Goal: Use online tool/utility

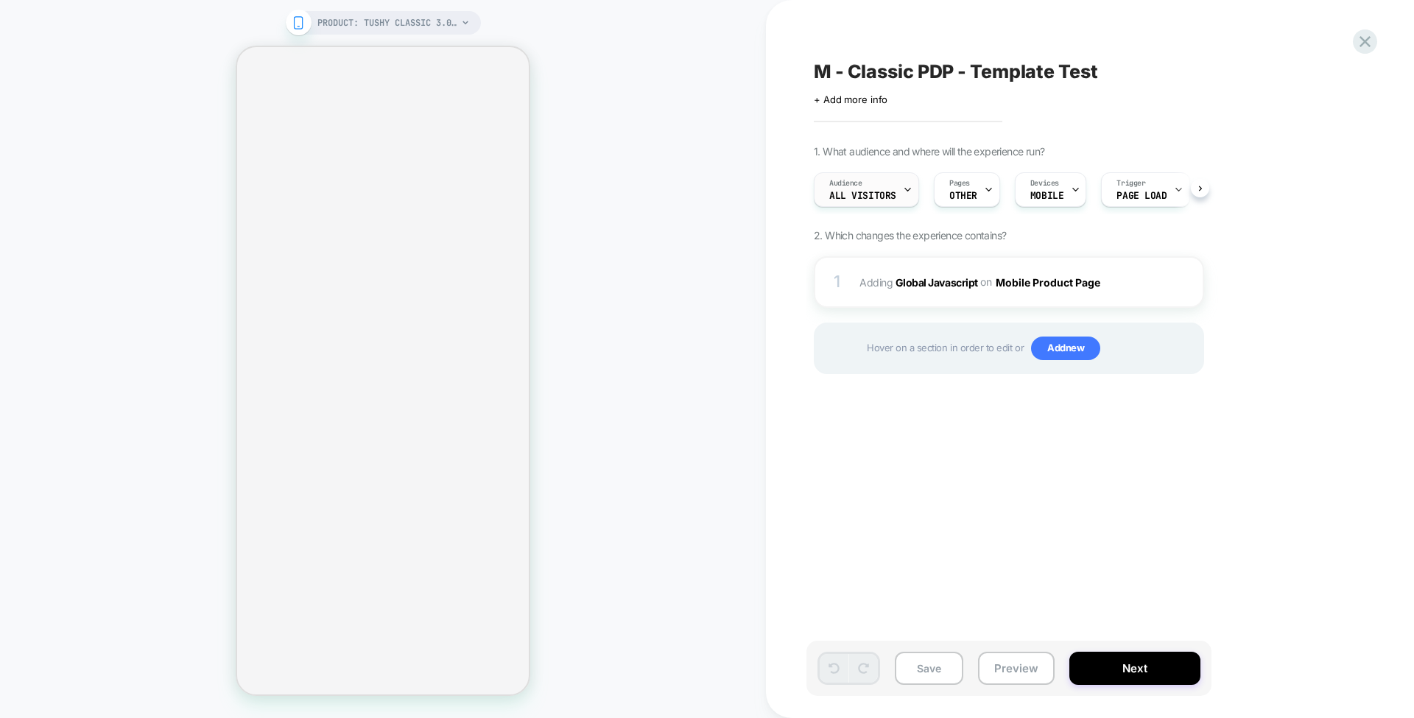
click at [842, 191] on span "All Visitors" at bounding box center [862, 196] width 67 height 10
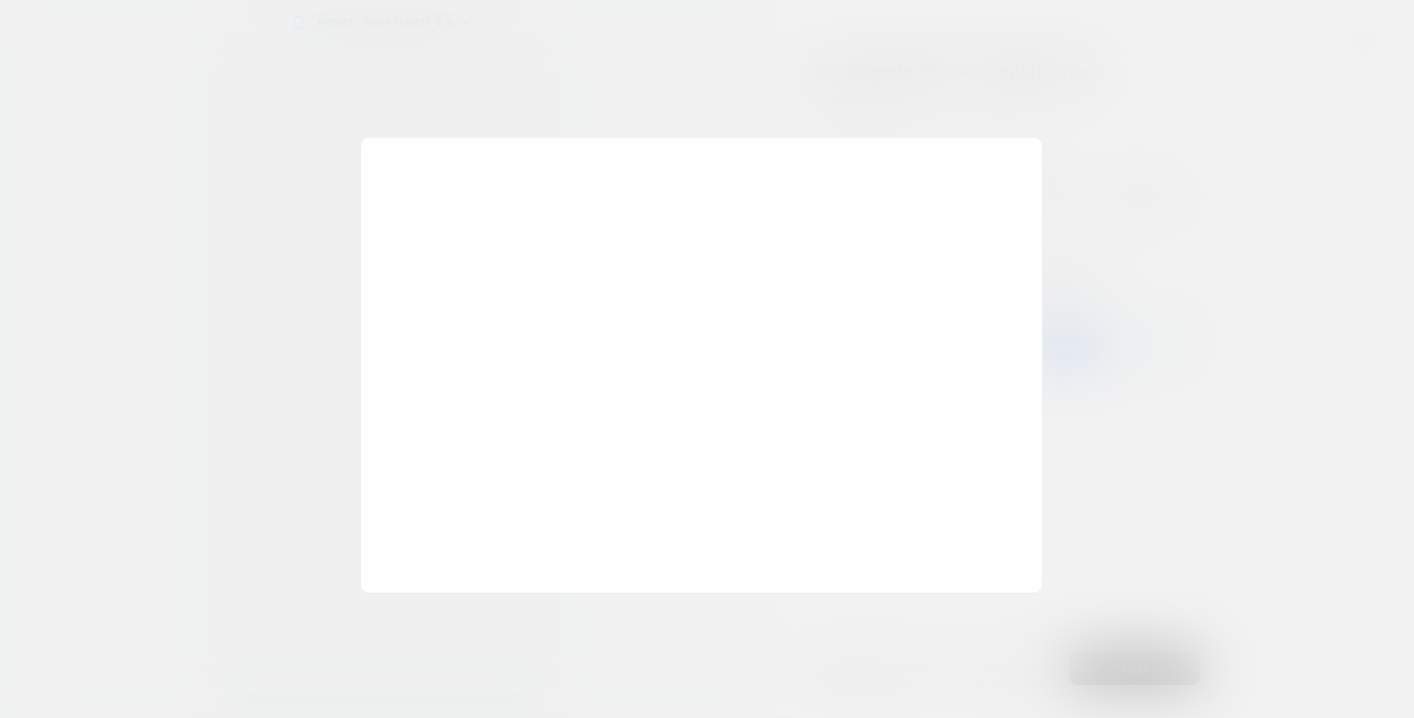
scroll to position [0, 1]
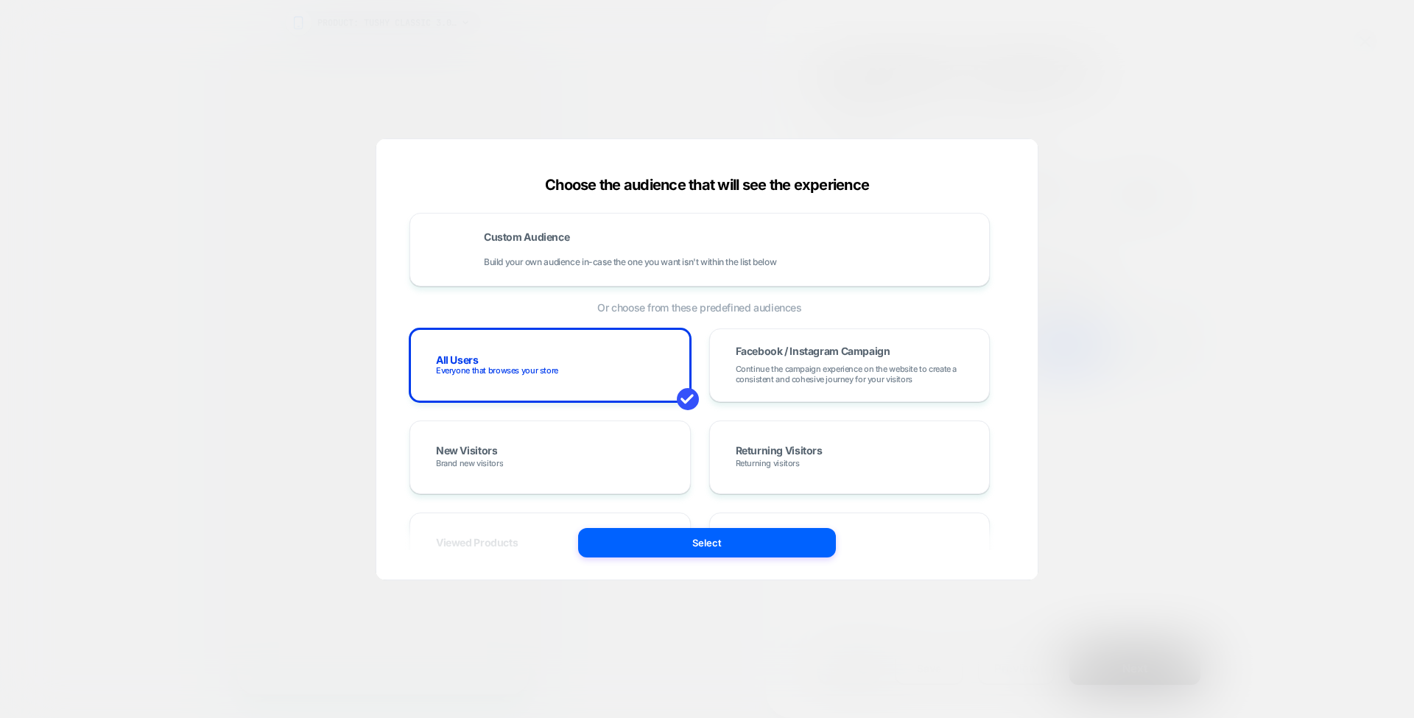
click at [1026, 613] on div at bounding box center [707, 359] width 1414 height 718
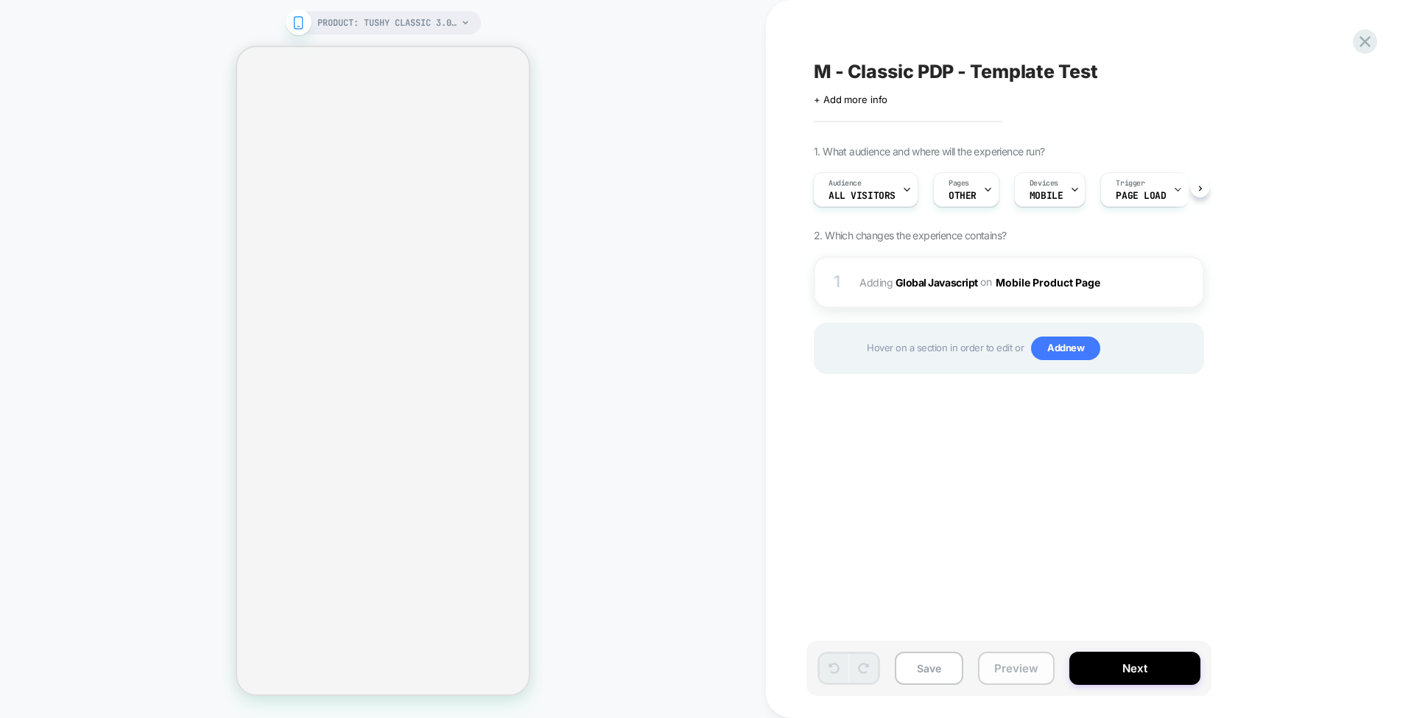
click at [1006, 666] on button "Preview" at bounding box center [1016, 668] width 77 height 33
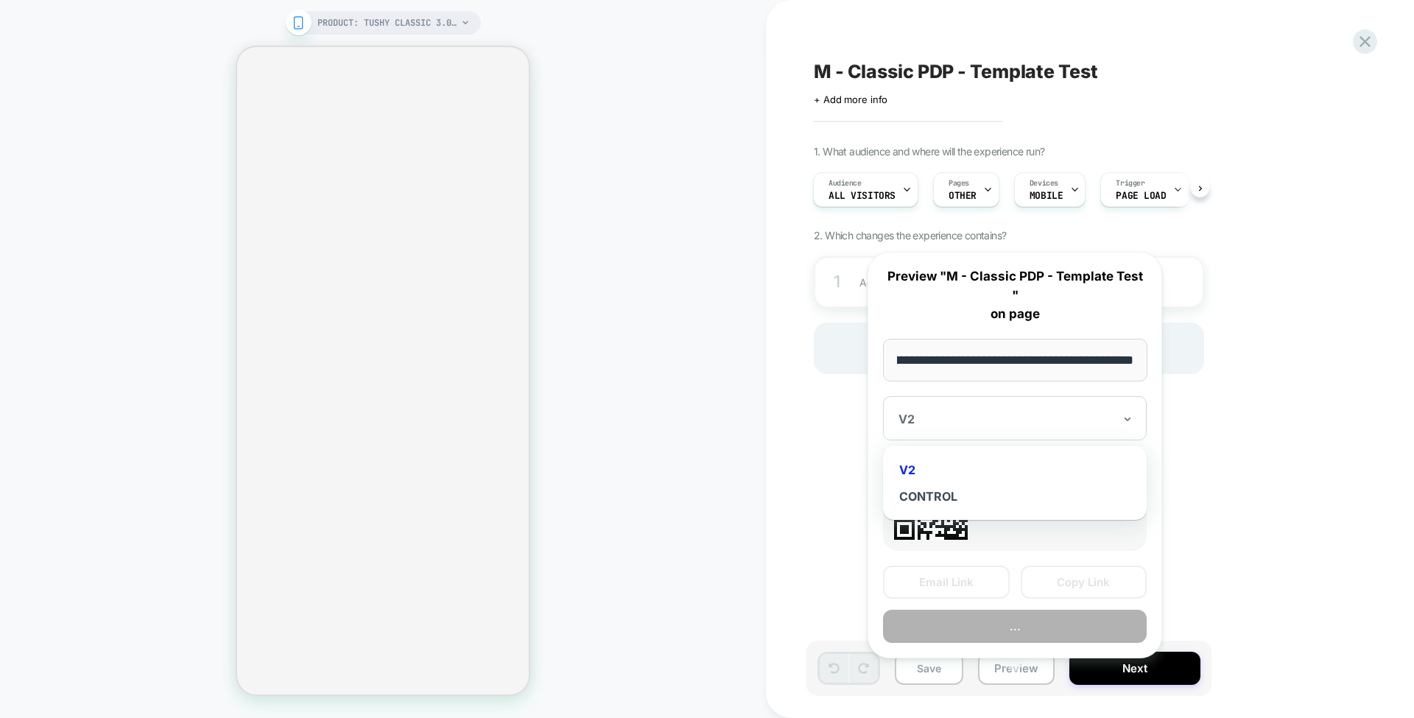
scroll to position [0, 0]
click at [999, 412] on div at bounding box center [1005, 419] width 215 height 15
click at [934, 483] on div "CONTROL" at bounding box center [1014, 496] width 249 height 27
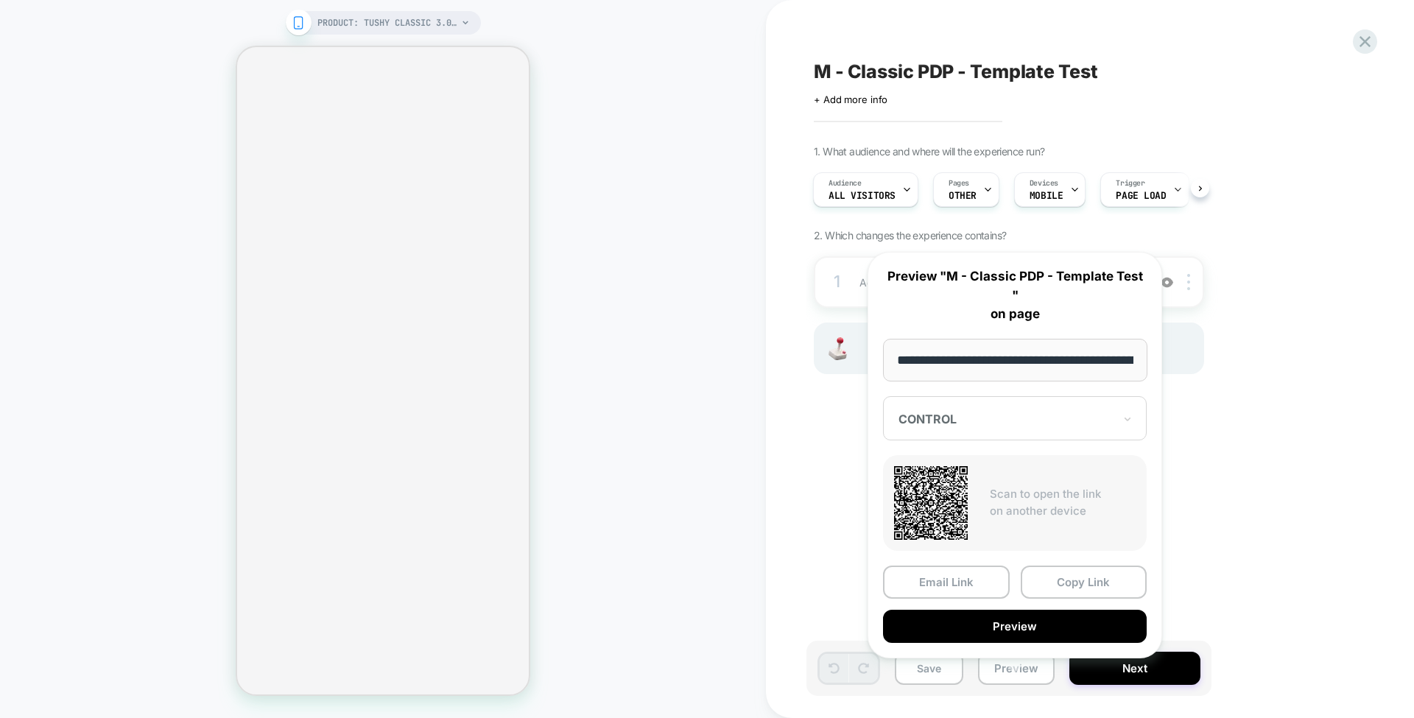
click at [940, 339] on input "**********" at bounding box center [1015, 360] width 264 height 43
click at [780, 445] on div "M - Classic PDP - Template Test Click to edit experience details + Add more inf…" at bounding box center [1090, 359] width 648 height 718
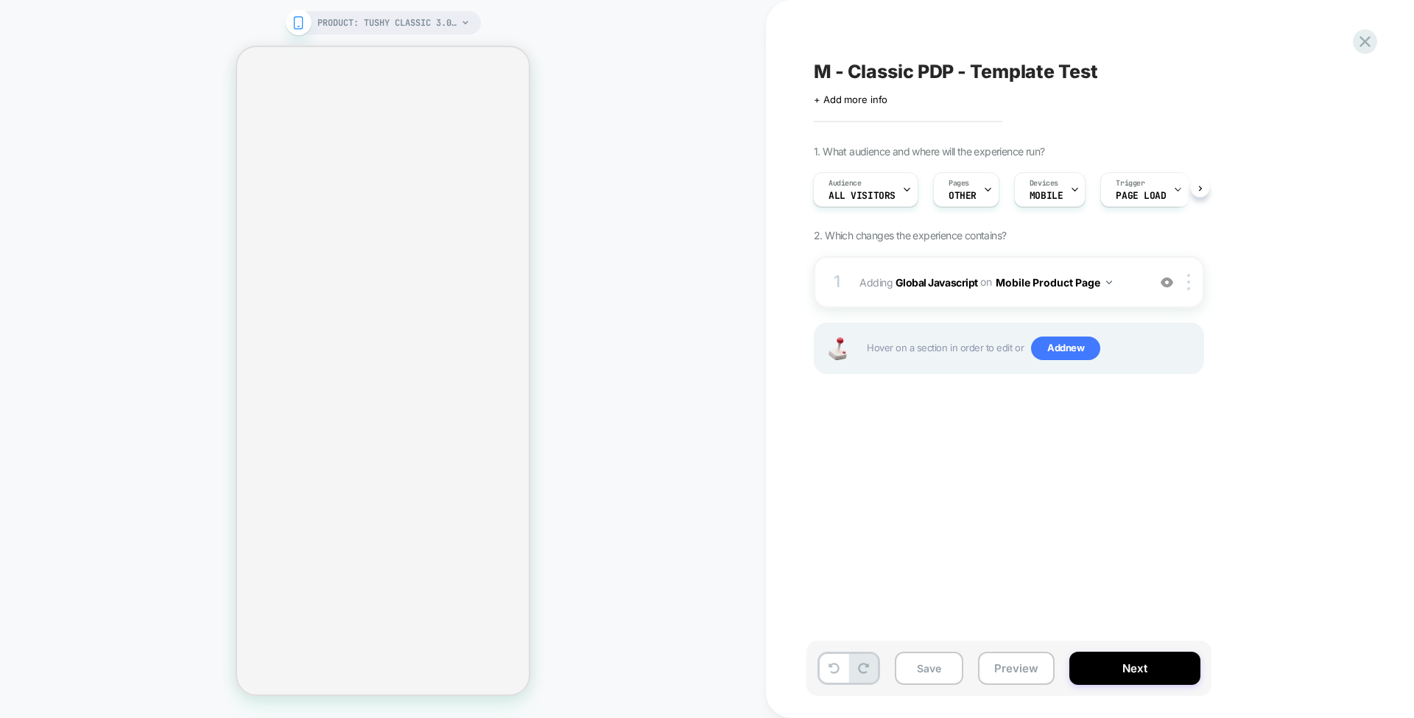
select select "**********"
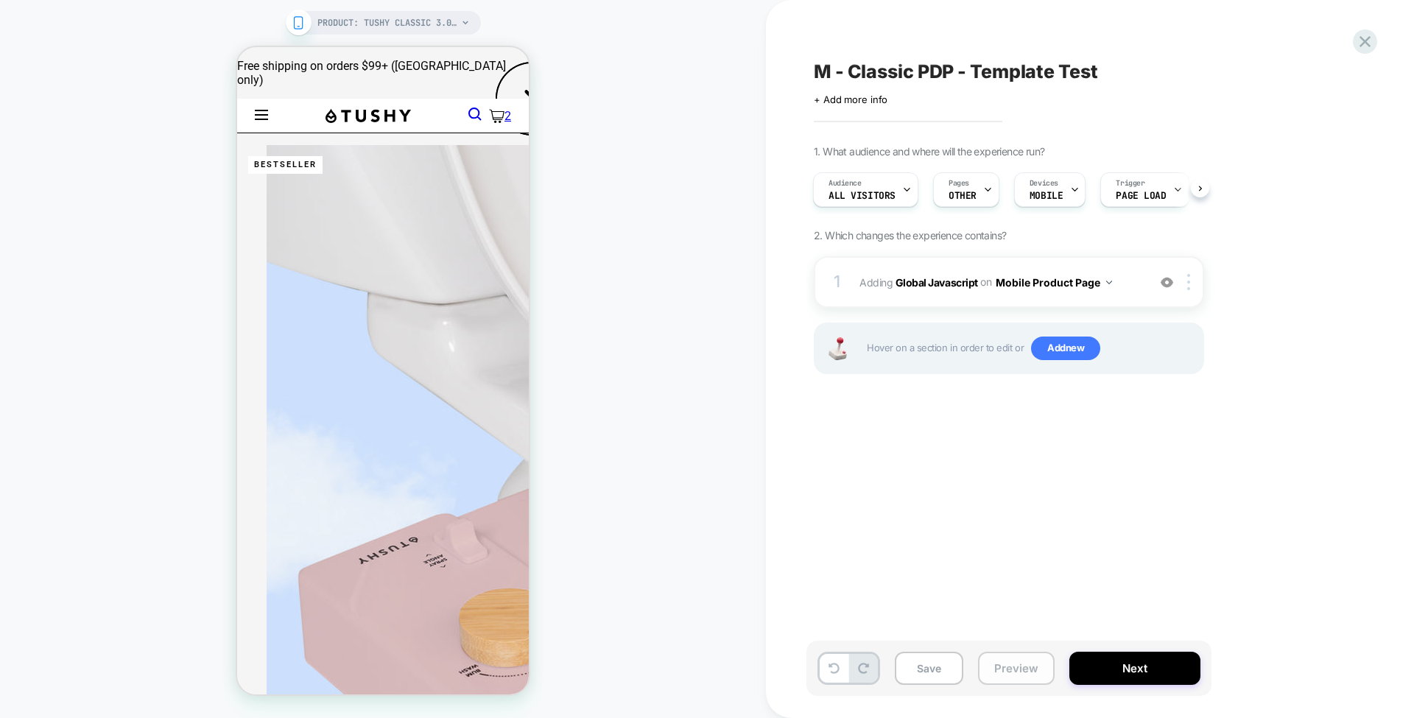
click at [1005, 660] on button "Preview" at bounding box center [1016, 668] width 77 height 33
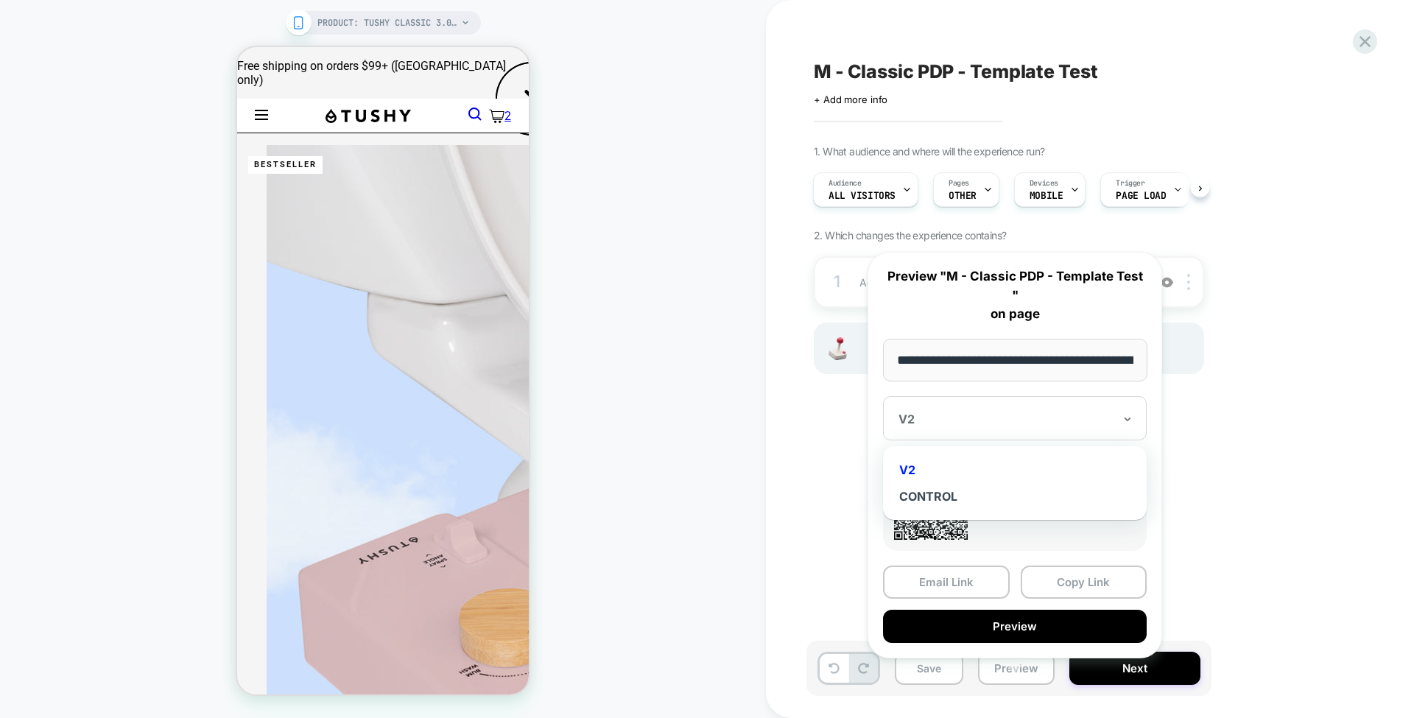
click at [1028, 412] on div at bounding box center [1005, 419] width 215 height 15
click at [1068, 570] on button "Copy Link" at bounding box center [1084, 581] width 127 height 33
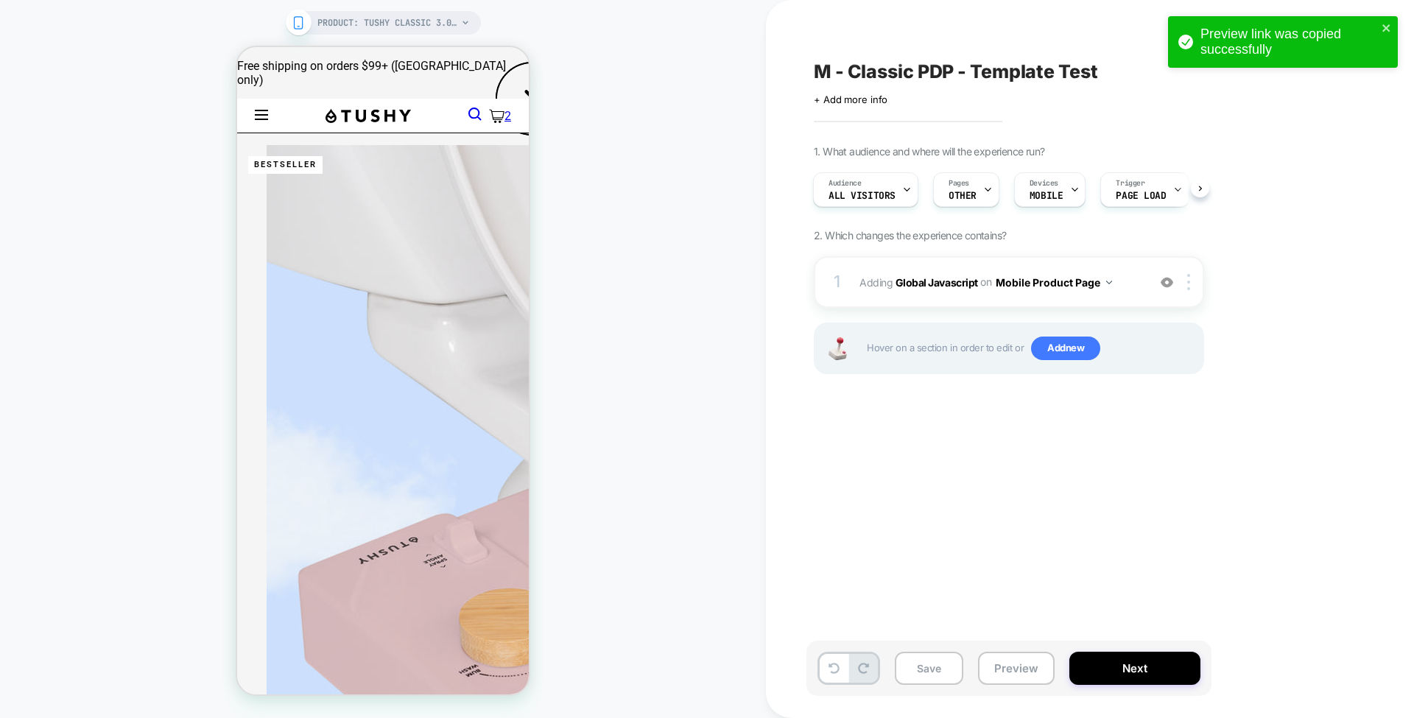
click at [0, 53] on div "PRODUCT: TUSHY Classic 3.0 [affordable bidet] PRODUCT: TUSHY Classic 3.0 [affor…" at bounding box center [383, 359] width 766 height 688
